Goal: Task Accomplishment & Management: Manage account settings

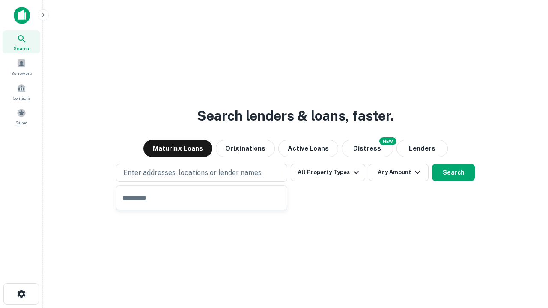
type input "**********"
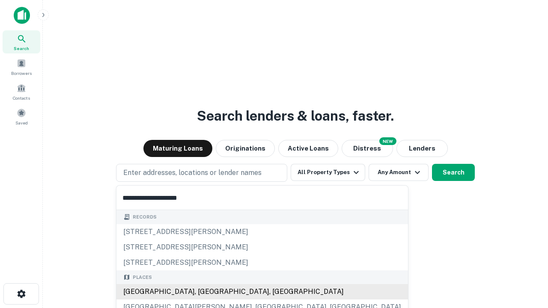
click at [204, 292] on div "[GEOGRAPHIC_DATA], [GEOGRAPHIC_DATA], [GEOGRAPHIC_DATA]" at bounding box center [261, 291] width 291 height 15
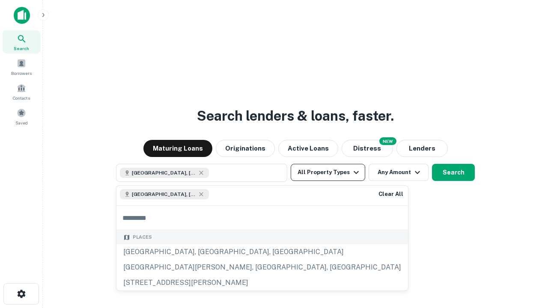
click at [328, 172] on button "All Property Types" at bounding box center [327, 172] width 74 height 17
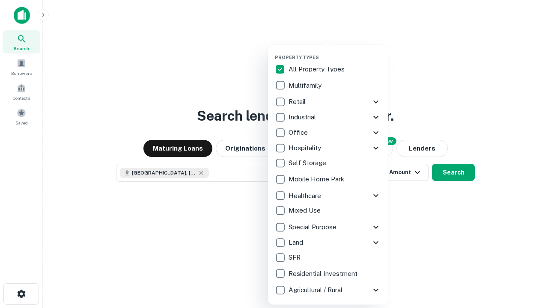
click at [335, 52] on button "button" at bounding box center [335, 52] width 120 height 0
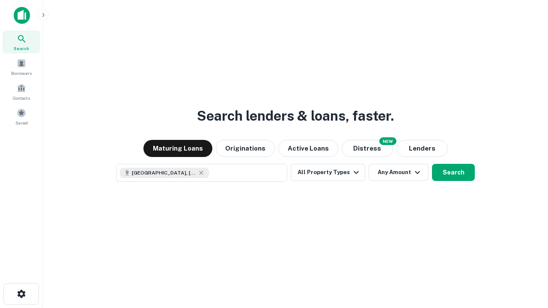
scroll to position [14, 0]
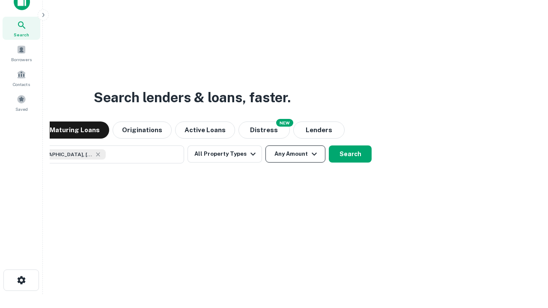
click at [265, 145] on button "Any Amount" at bounding box center [295, 153] width 60 height 17
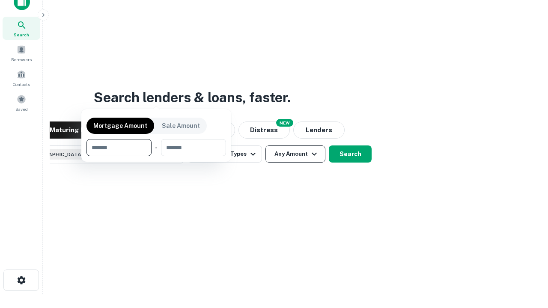
scroll to position [62, 242]
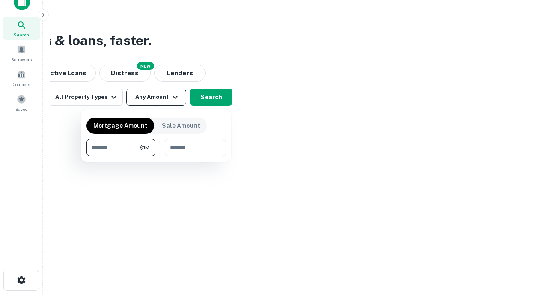
type input "*******"
click at [156, 156] on button "button" at bounding box center [155, 156] width 139 height 0
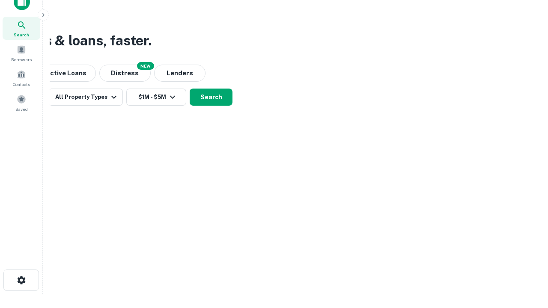
scroll to position [14, 0]
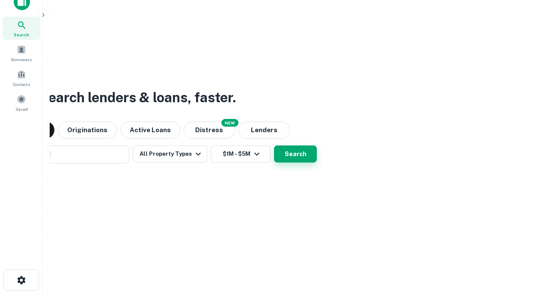
click at [274, 145] on button "Search" at bounding box center [295, 153] width 43 height 17
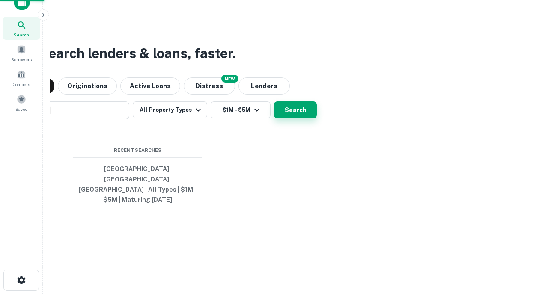
scroll to position [28, 242]
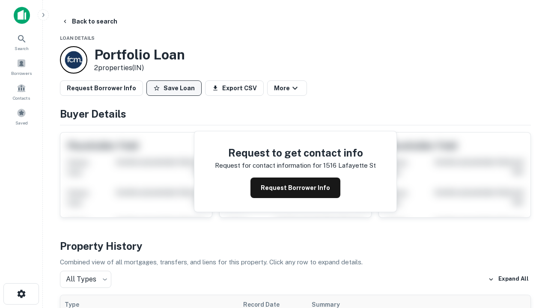
click at [174, 88] on button "Save Loan" at bounding box center [173, 87] width 55 height 15
click at [176, 88] on button "Loan Saved" at bounding box center [175, 87] width 59 height 15
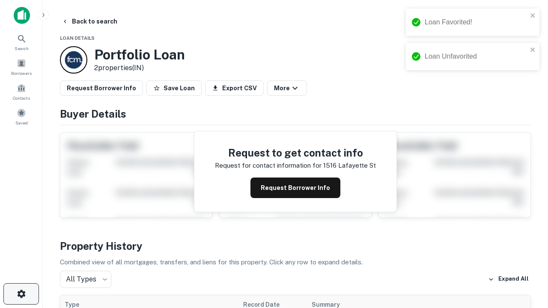
click at [21, 294] on icon "button" at bounding box center [21, 294] width 10 height 10
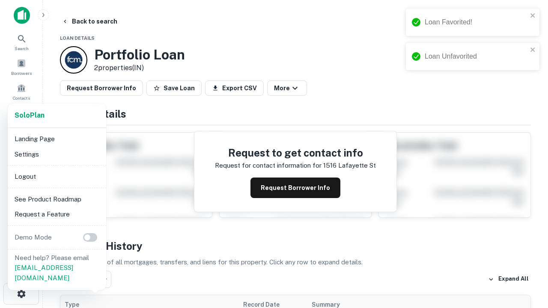
click at [56, 176] on li "Logout" at bounding box center [57, 176] width 92 height 15
